Goal: Task Accomplishment & Management: Manage account settings

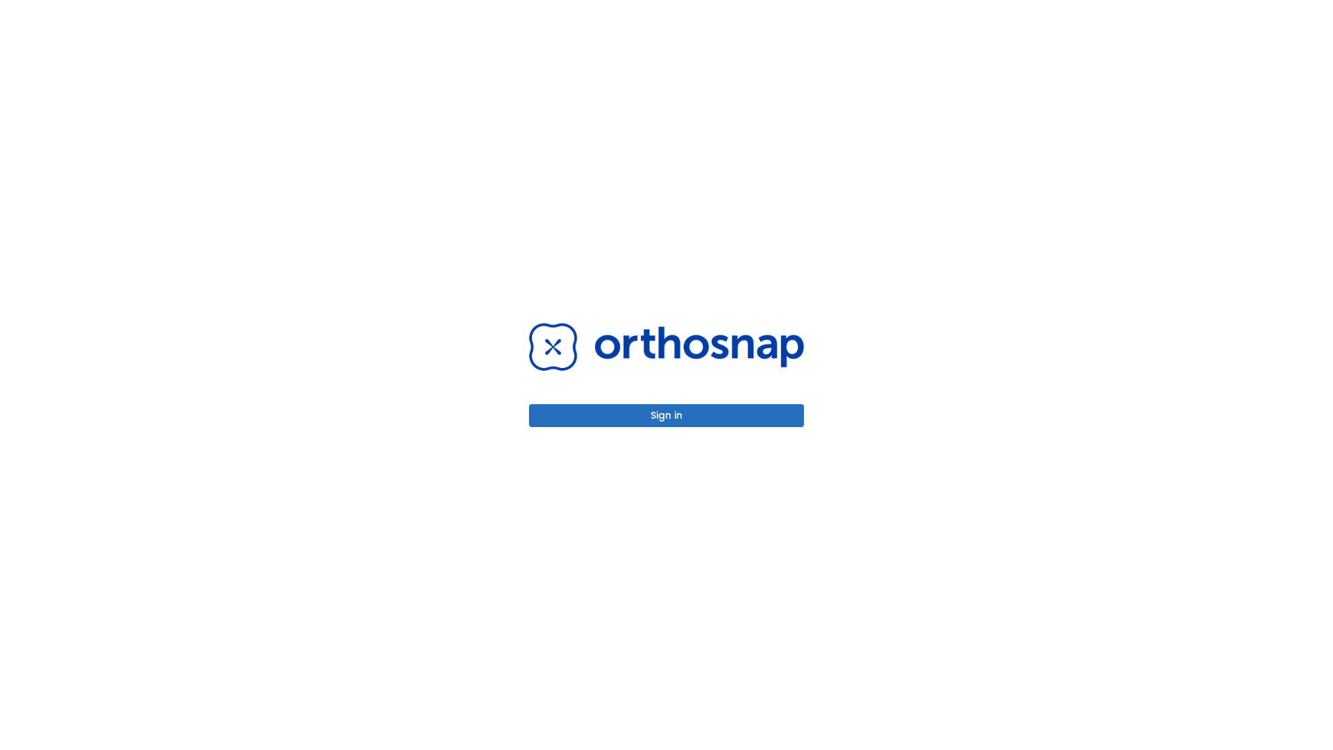
click at [666, 415] on button "Sign in" at bounding box center [666, 415] width 275 height 23
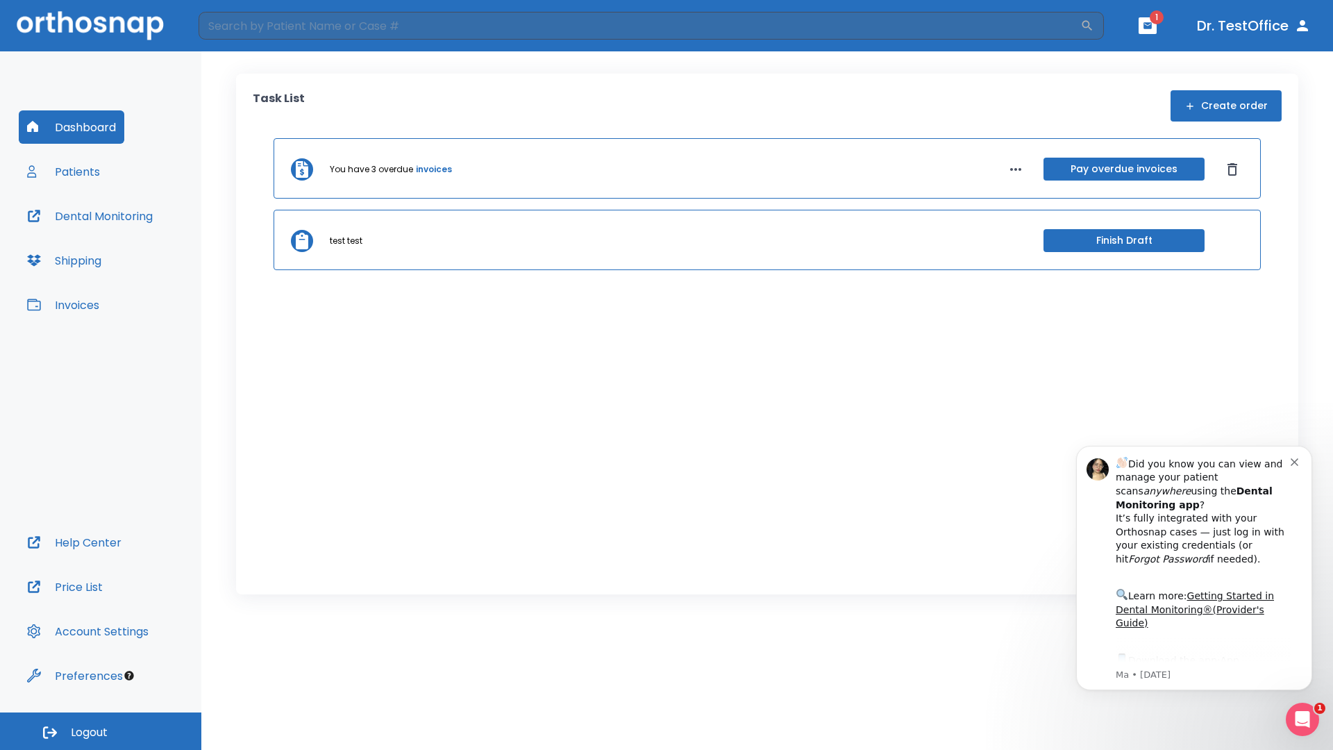
click at [101, 731] on span "Logout" at bounding box center [89, 732] width 37 height 15
